Goal: Transaction & Acquisition: Book appointment/travel/reservation

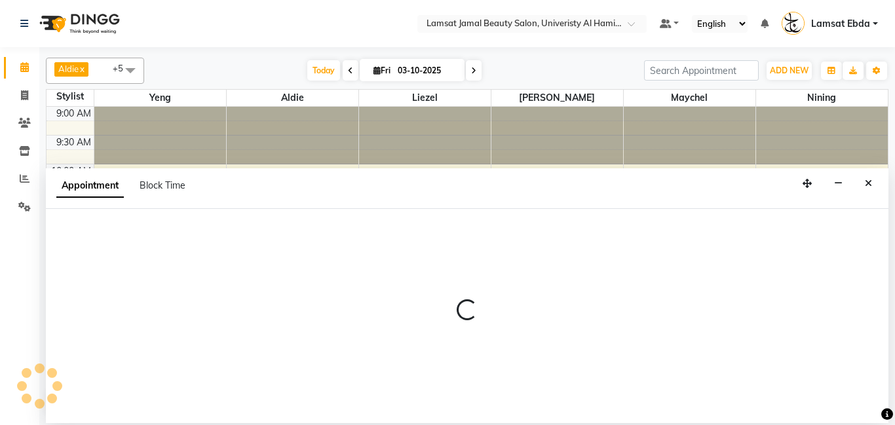
select select "79906"
select select "tentative"
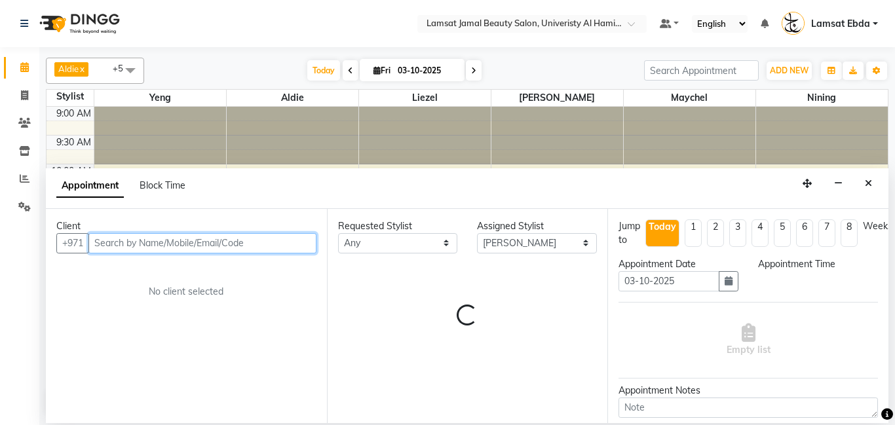
select select "720"
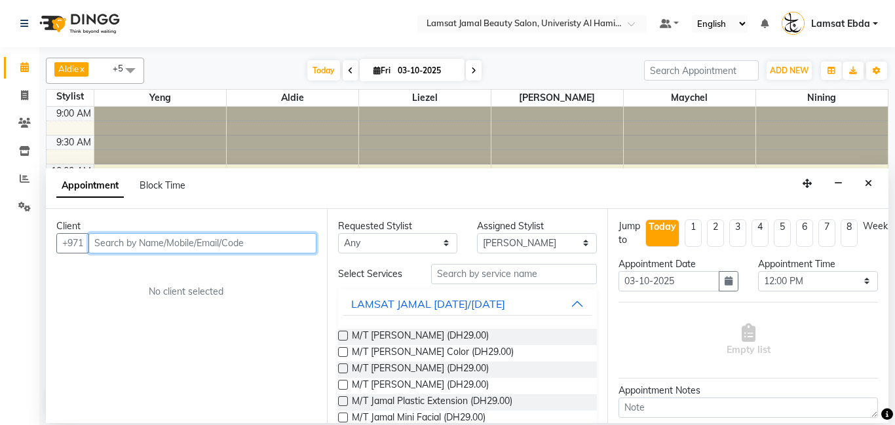
click at [254, 237] on input "text" at bounding box center [202, 243] width 228 height 20
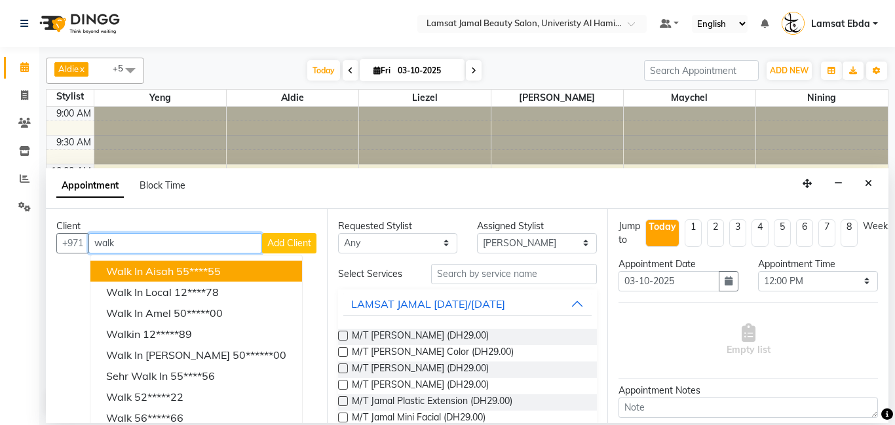
type input "walk"
click at [307, 243] on span "Add Client" at bounding box center [289, 243] width 44 height 12
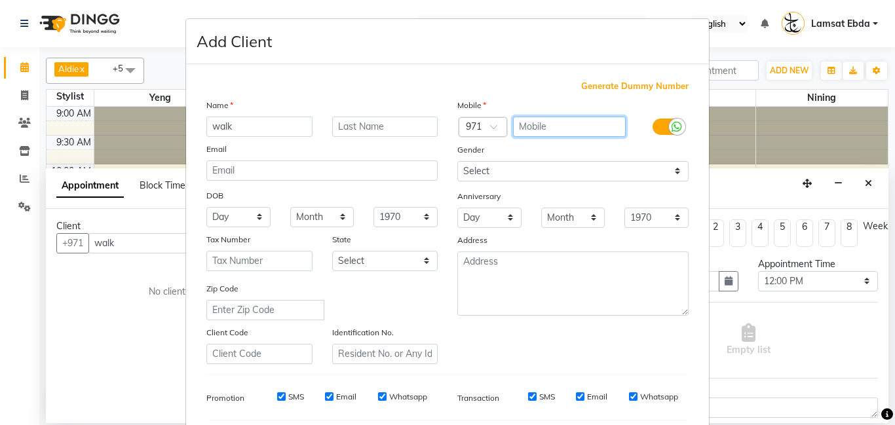
click at [546, 127] on input "text" at bounding box center [569, 127] width 113 height 20
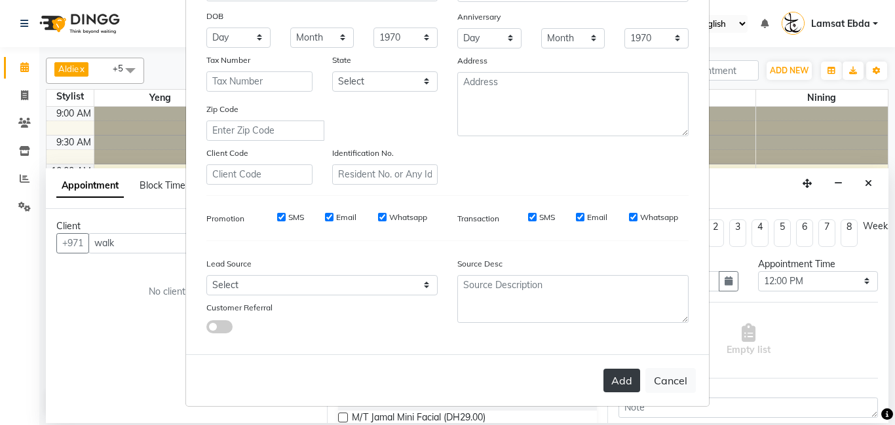
type input "57007122"
click at [628, 377] on button "Add" at bounding box center [622, 381] width 37 height 24
type input "57****22"
select select
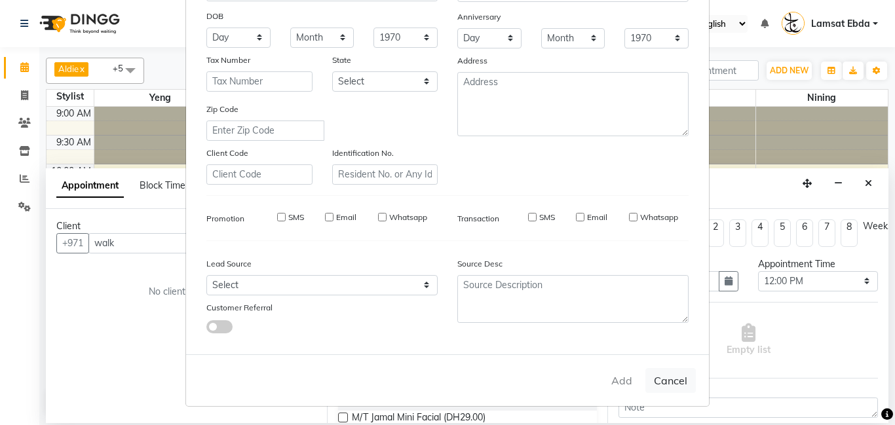
select select
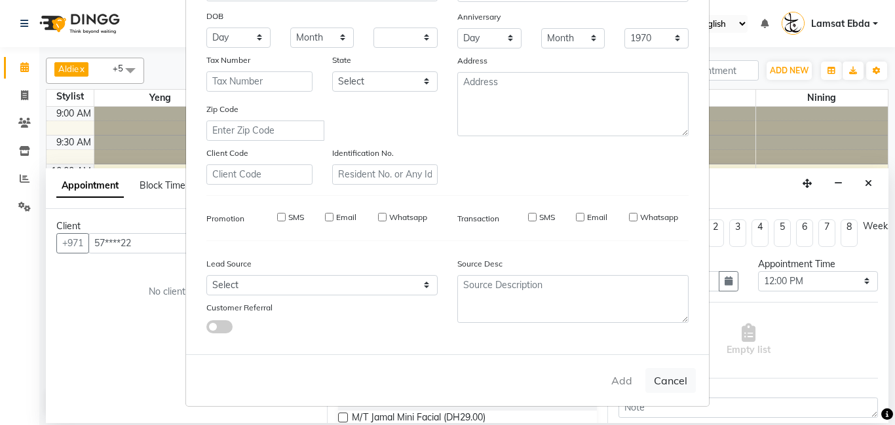
checkbox input "false"
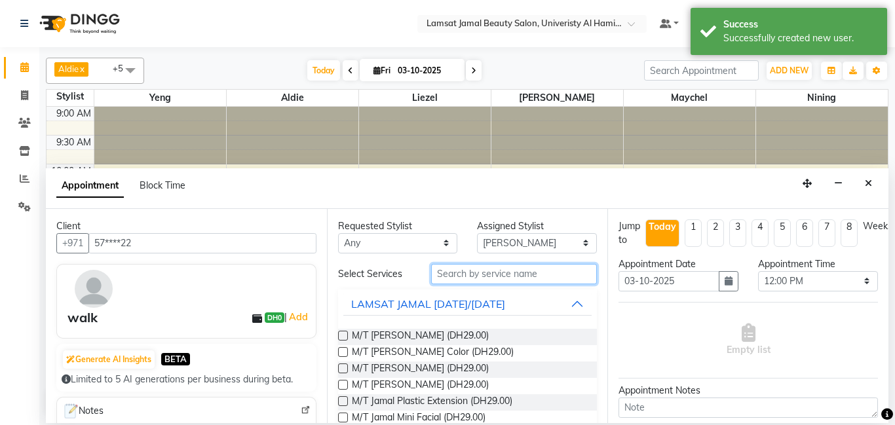
click at [477, 267] on input "text" at bounding box center [514, 274] width 166 height 20
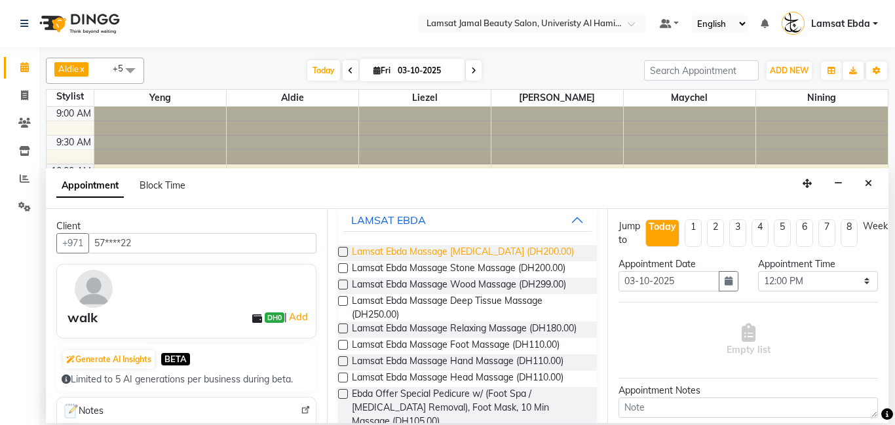
scroll to position [82, 0]
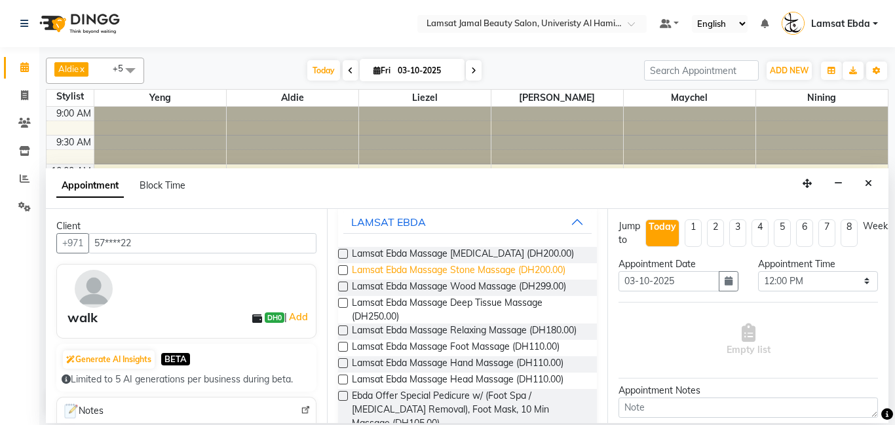
type input "ebda massage"
click at [545, 280] on span "Lamsat Ebda Massage Stone Massage (DH200.00)" at bounding box center [459, 271] width 214 height 16
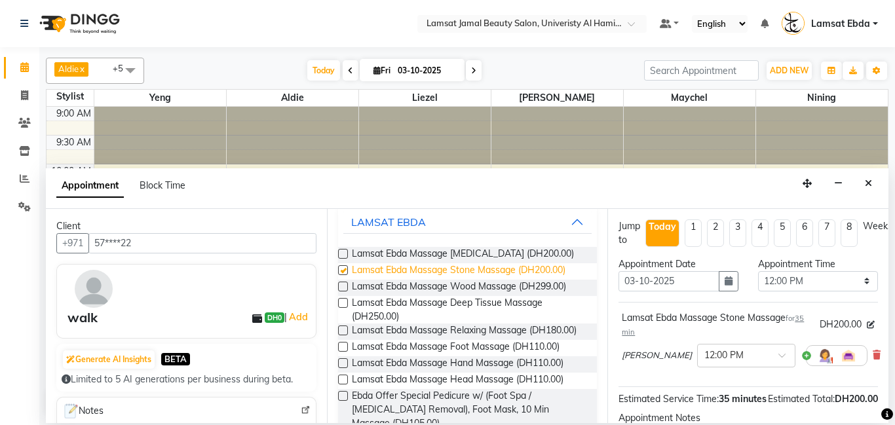
checkbox input "false"
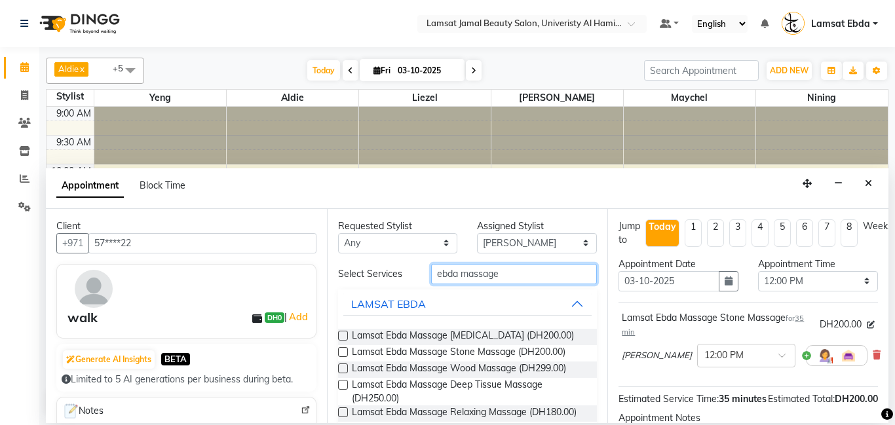
click at [512, 271] on input "ebda massage" at bounding box center [514, 274] width 166 height 20
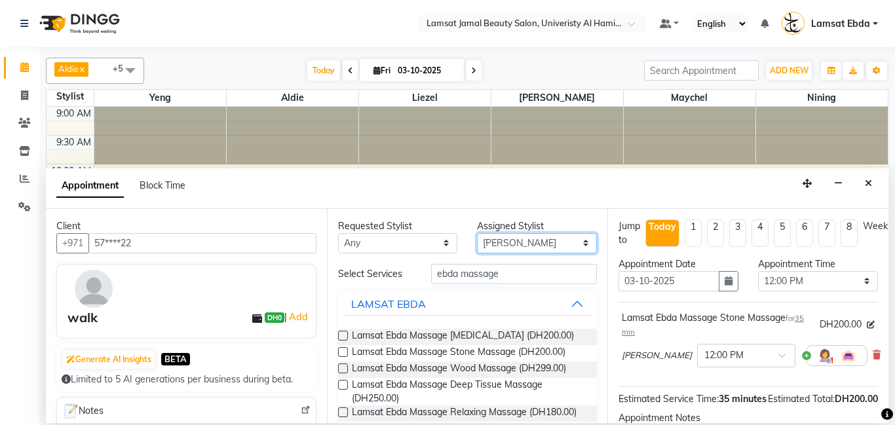
click at [559, 243] on select "Select [PERSON_NAME] Amna [PERSON_NAME] [PERSON_NAME] Ebda Lamsat [PERSON_NAME]…" at bounding box center [537, 243] width 120 height 20
select select "80051"
click at [477, 233] on select "Select [PERSON_NAME] Amna [PERSON_NAME] [PERSON_NAME] Ebda Lamsat [PERSON_NAME]…" at bounding box center [537, 243] width 120 height 20
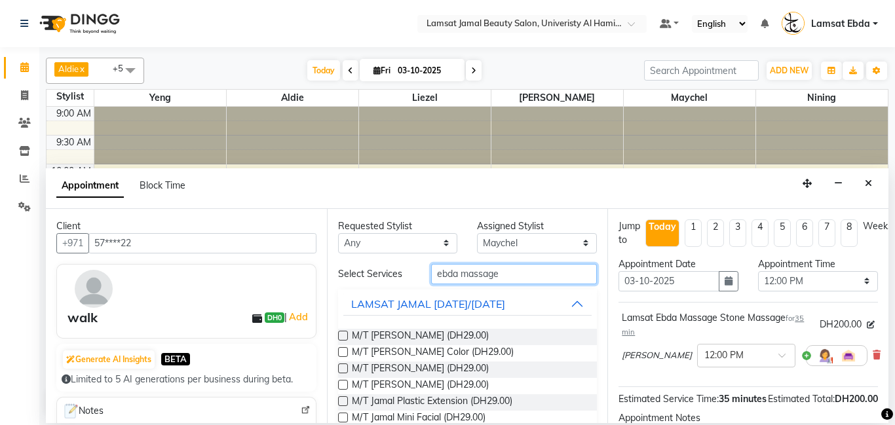
click at [514, 275] on input "ebda massage" at bounding box center [514, 274] width 166 height 20
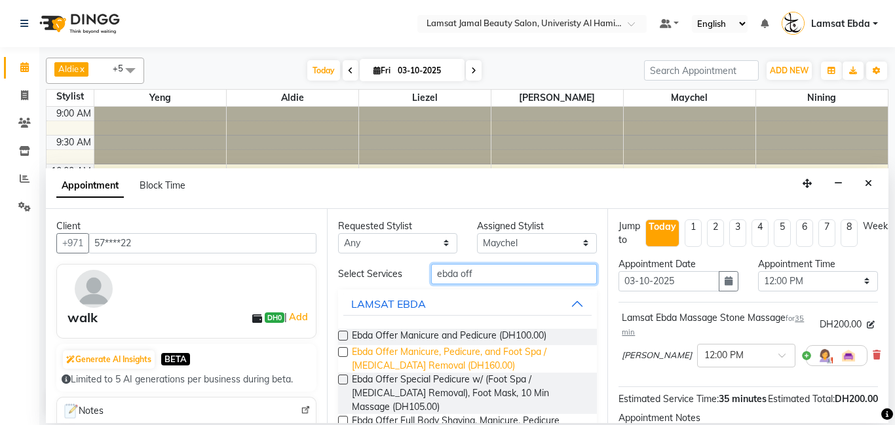
type input "ebda off"
click at [434, 357] on span "Ebda Offer Manicure, Pedicure, and Foot Spa / [MEDICAL_DATA] Removal (DH160.00)" at bounding box center [469, 359] width 235 height 28
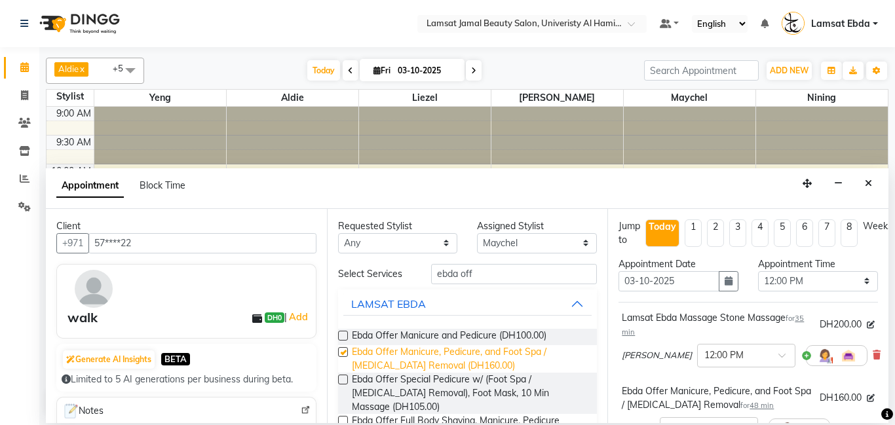
checkbox input "false"
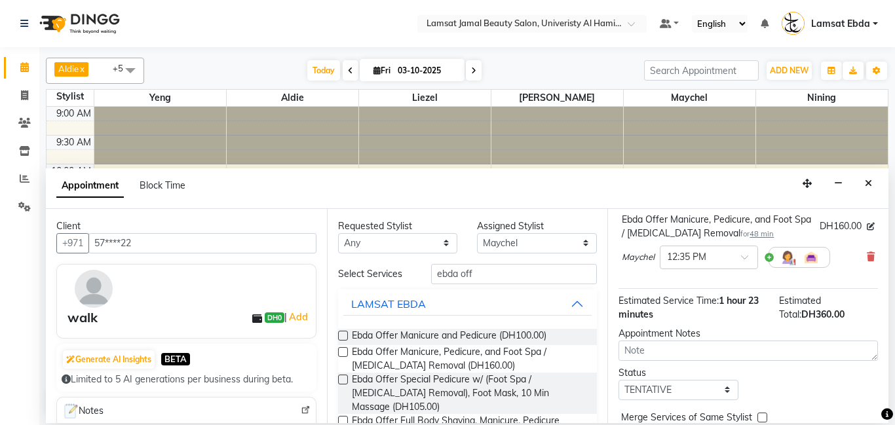
scroll to position [231, 0]
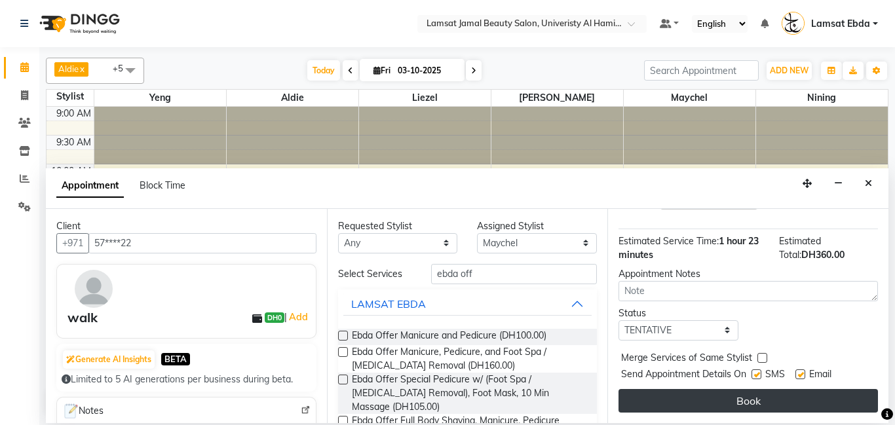
click at [790, 399] on button "Book" at bounding box center [749, 401] width 260 height 24
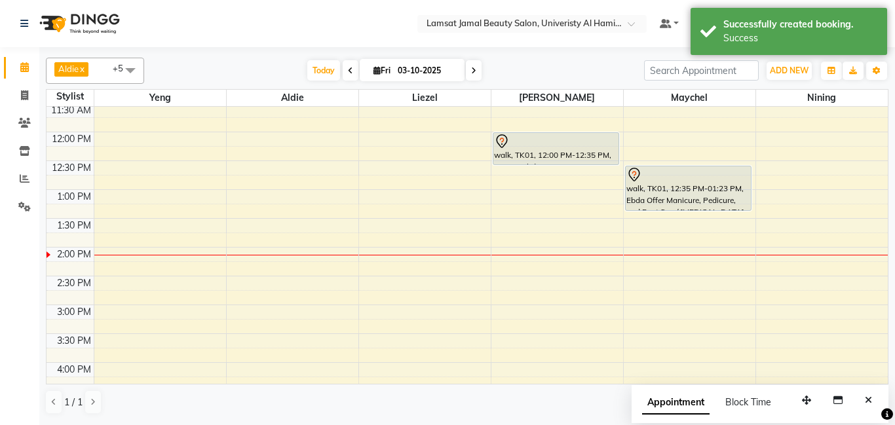
scroll to position [148, 0]
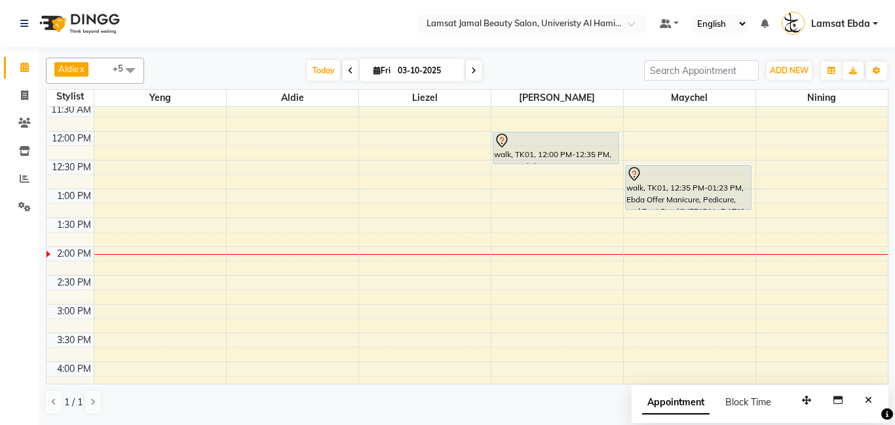
click at [374, 147] on div "9:00 AM 9:30 AM 10:00 AM 10:30 AM 11:00 AM 11:30 AM 12:00 PM 12:30 PM 1:00 PM 1…" at bounding box center [467, 391] width 841 height 864
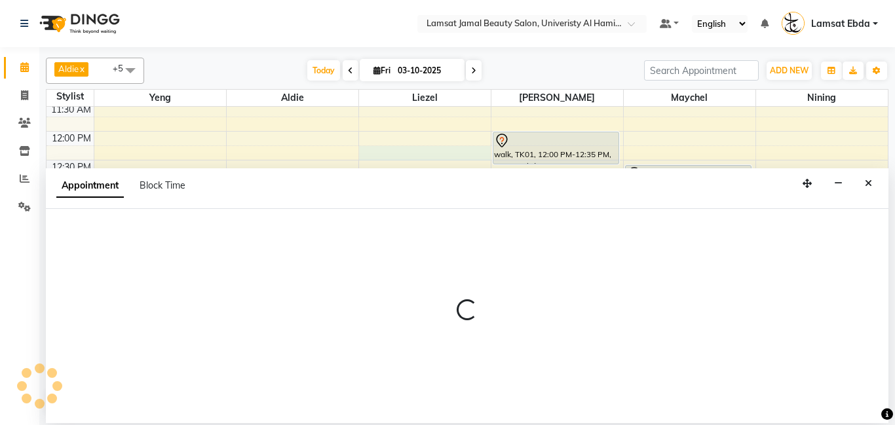
select select "79905"
select select "tentative"
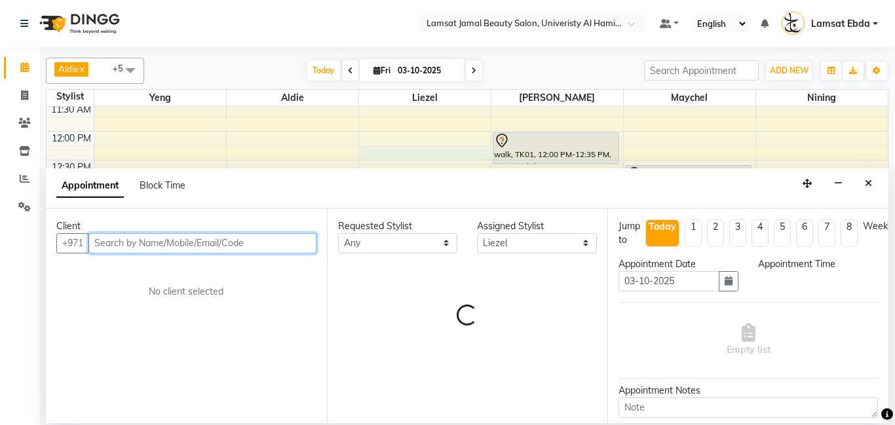
select select "735"
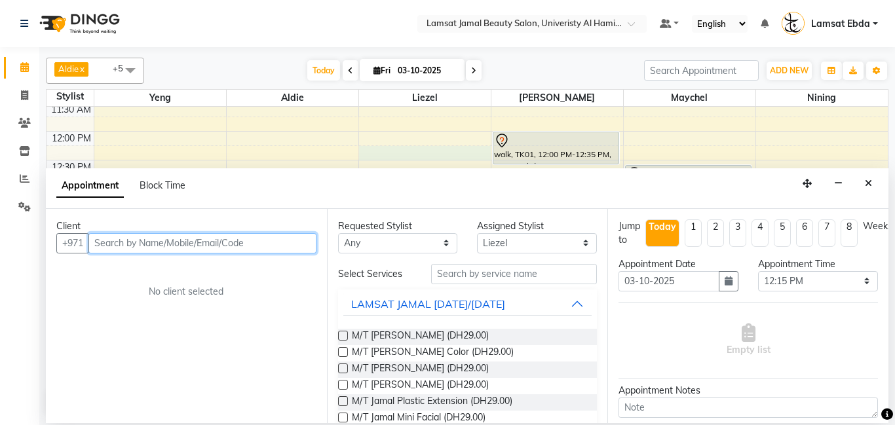
click at [227, 243] on input "text" at bounding box center [202, 243] width 228 height 20
click at [125, 244] on input "5233329115" at bounding box center [175, 243] width 174 height 20
type input "523329115"
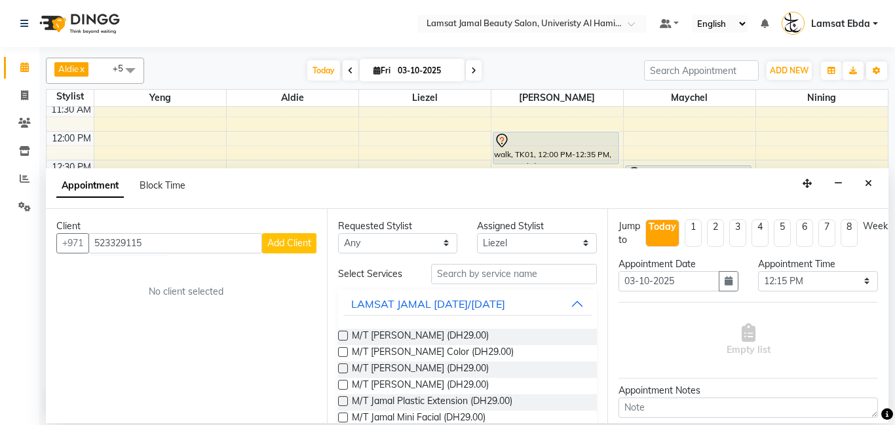
click at [285, 234] on button "Add Client" at bounding box center [289, 243] width 54 height 20
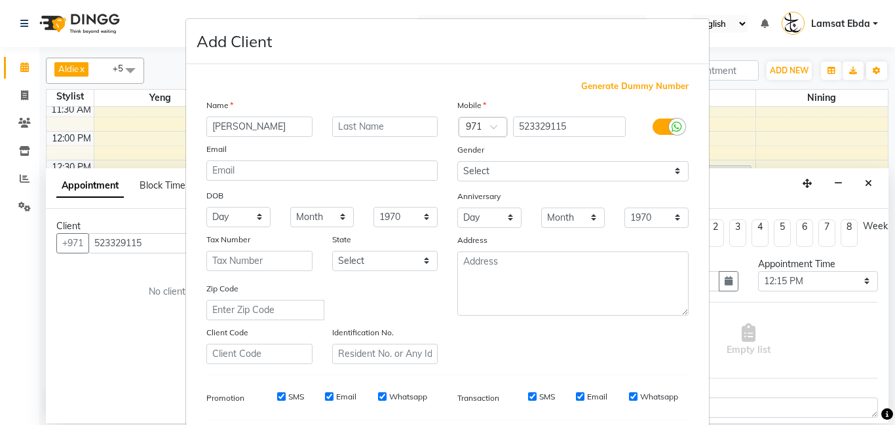
scroll to position [180, 0]
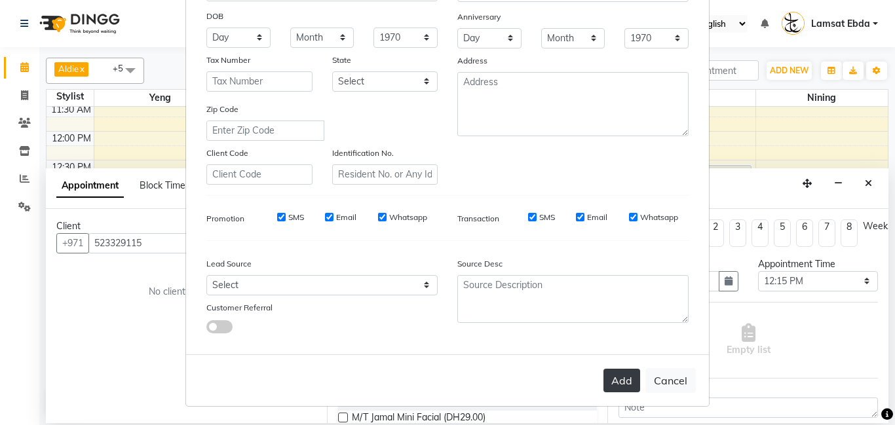
type input "[PERSON_NAME]"
click at [624, 383] on button "Add" at bounding box center [622, 381] width 37 height 24
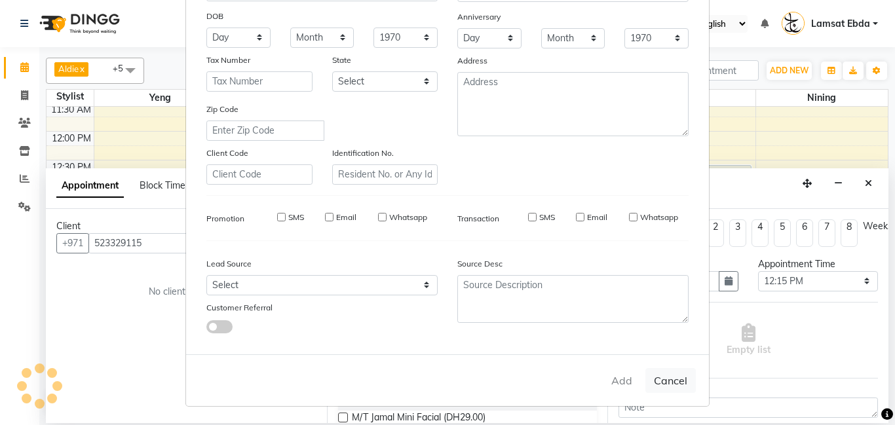
type input "52*****15"
select select
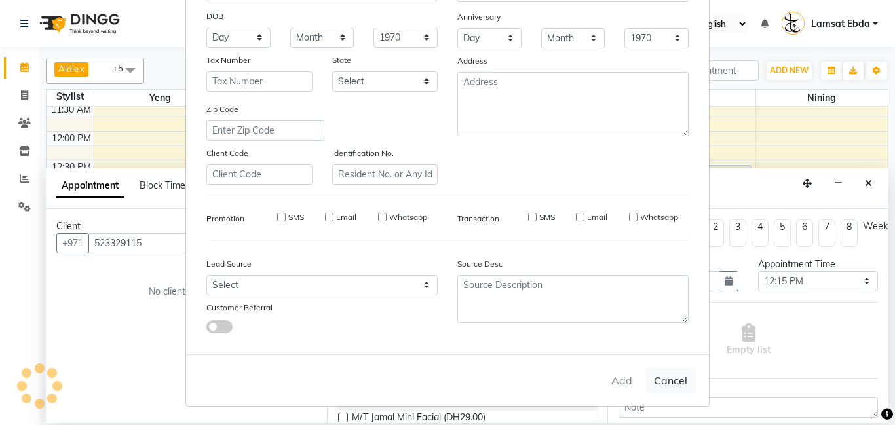
select select
checkbox input "false"
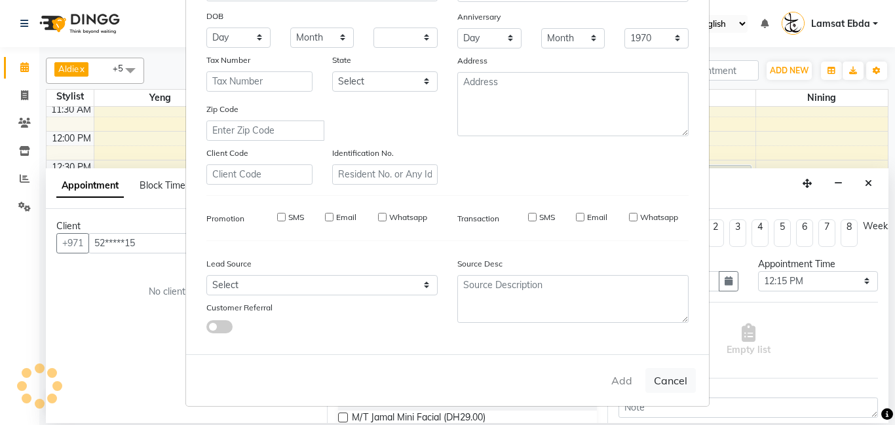
checkbox input "false"
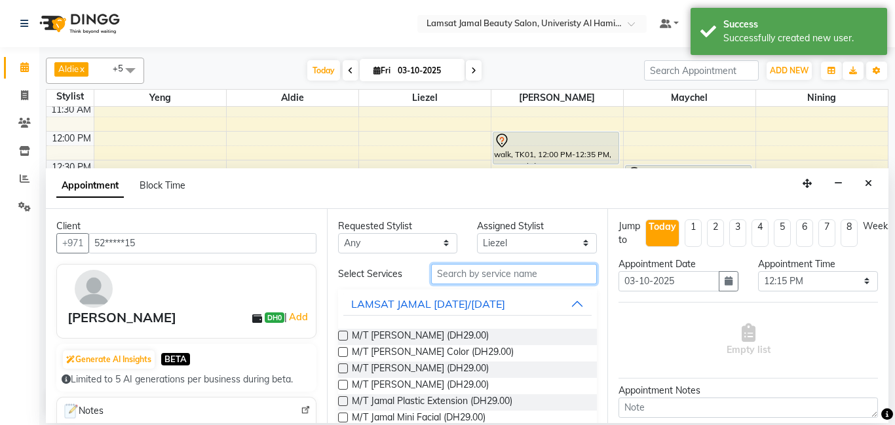
click at [471, 273] on input "text" at bounding box center [514, 274] width 166 height 20
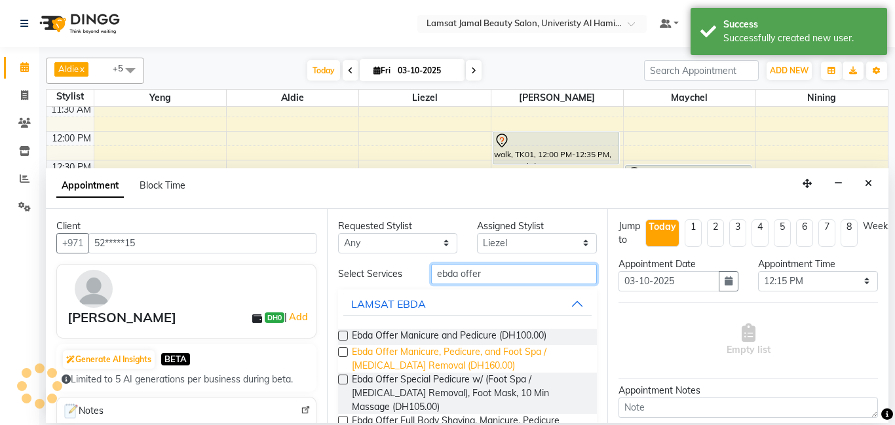
type input "ebda offer"
click at [502, 352] on span "Ebda Offer Manicure, Pedicure, and Foot Spa / [MEDICAL_DATA] Removal (DH160.00)" at bounding box center [469, 359] width 235 height 28
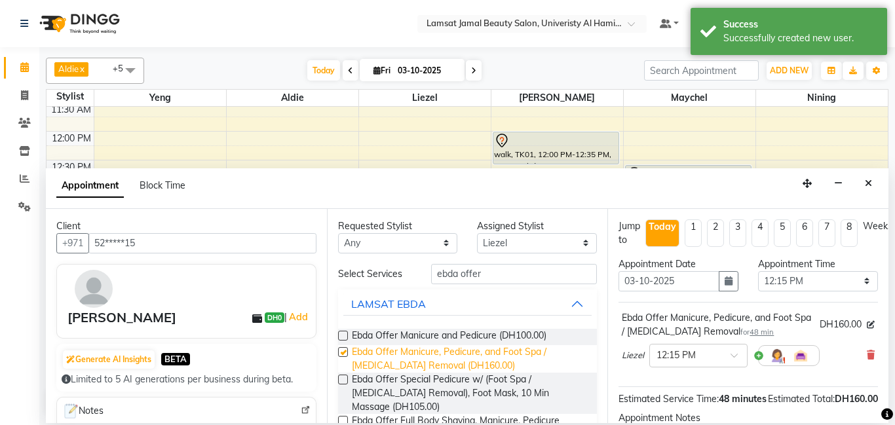
checkbox input "false"
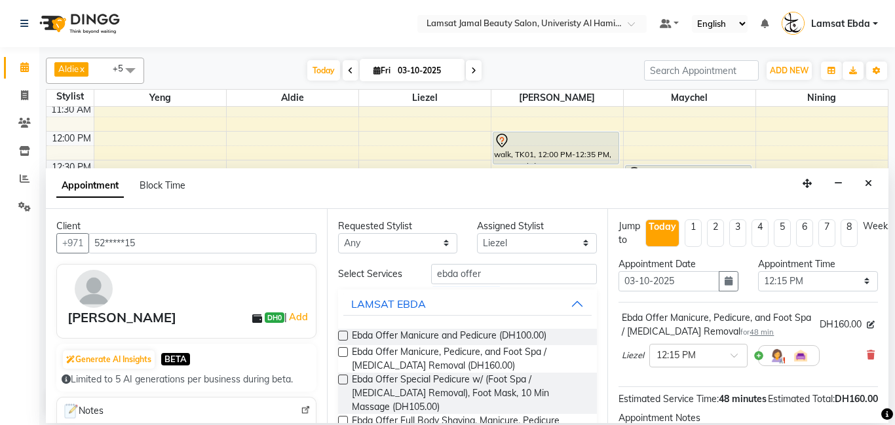
scroll to position [158, 0]
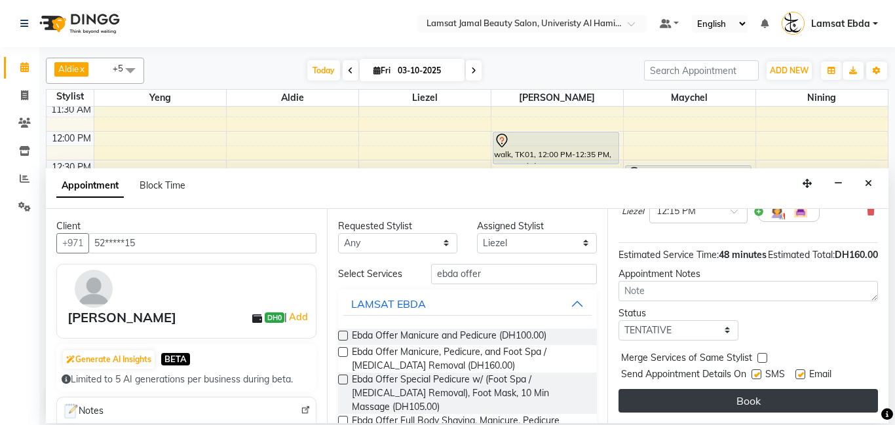
click at [778, 396] on button "Book" at bounding box center [749, 401] width 260 height 24
